Goal: Transaction & Acquisition: Purchase product/service

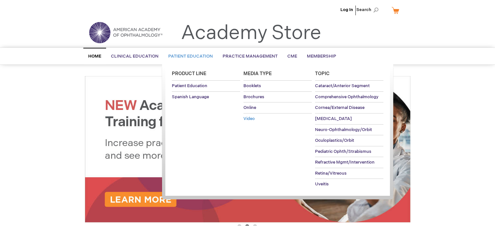
click at [250, 119] on span "Video" at bounding box center [249, 118] width 11 height 5
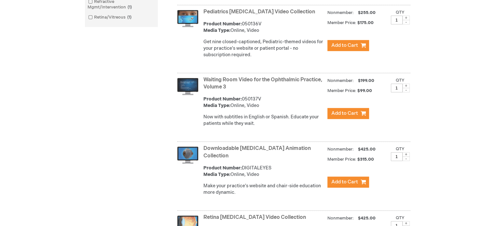
scroll to position [293, 0]
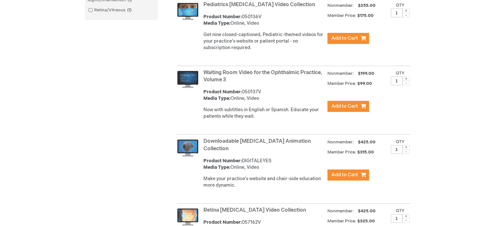
click at [233, 83] on link "Waiting Room Video for the Ophthalmic Practice, Volume 3" at bounding box center [263, 77] width 119 height 14
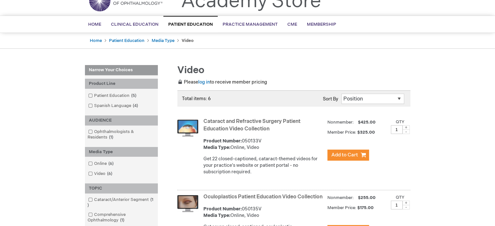
scroll to position [162, 0]
